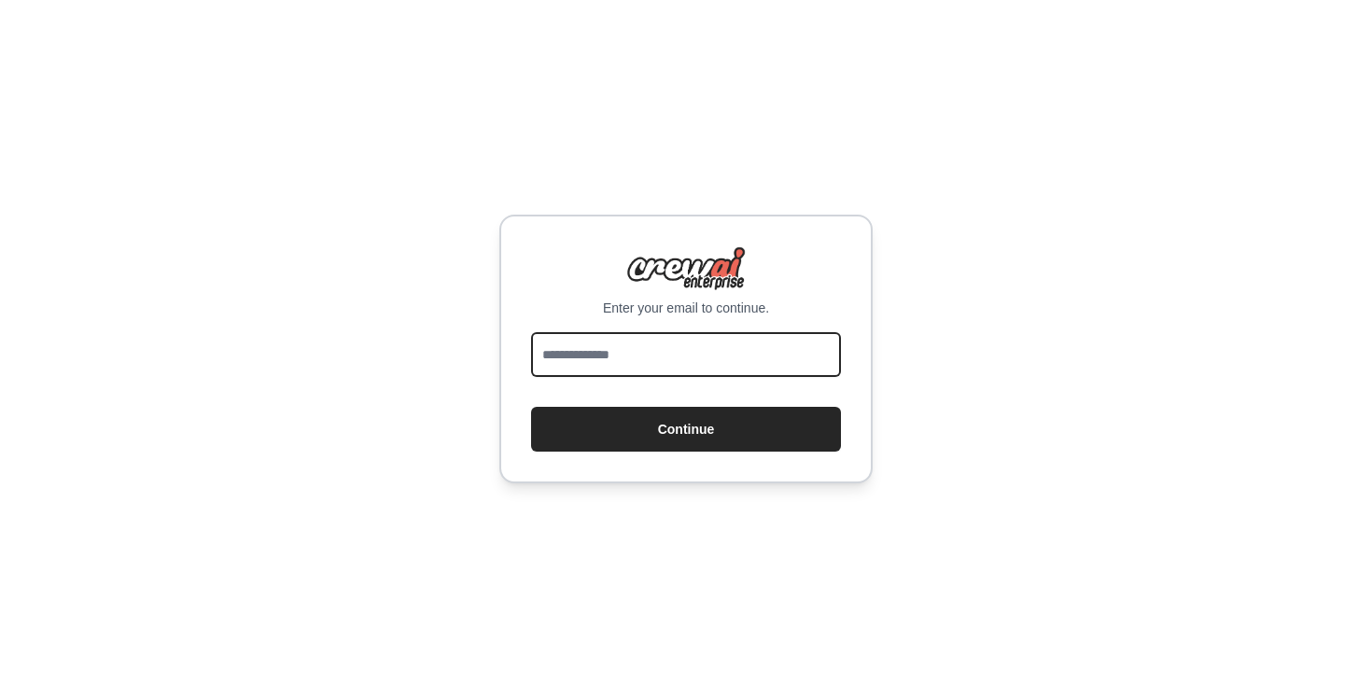
click at [660, 358] on input "email" at bounding box center [686, 354] width 310 height 45
type input "*"
type input "**********"
click at [531, 407] on button "Continue" at bounding box center [686, 429] width 310 height 45
